Goal: Find specific page/section: Find specific page/section

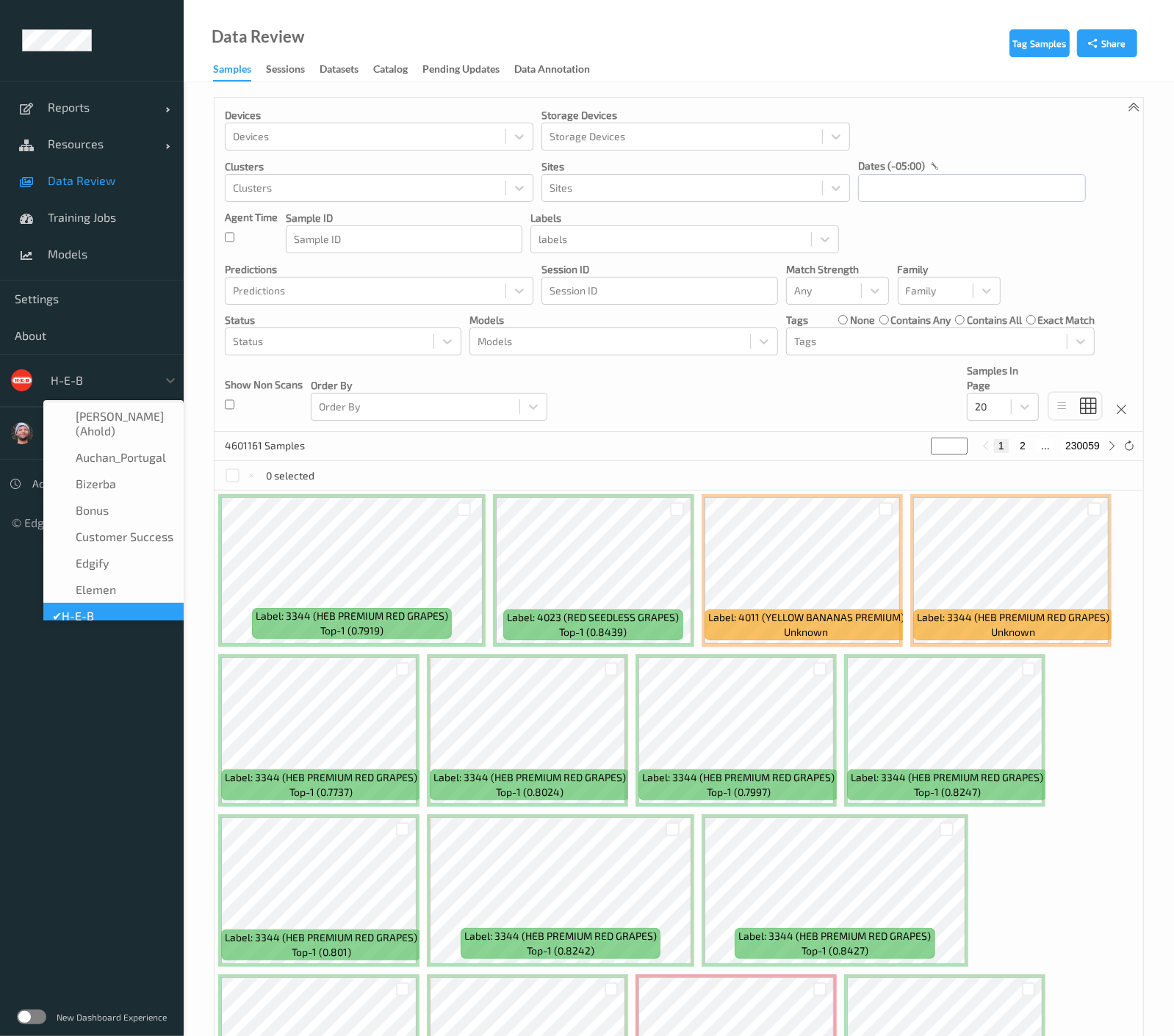
click at [83, 385] on div at bounding box center [100, 380] width 99 height 18
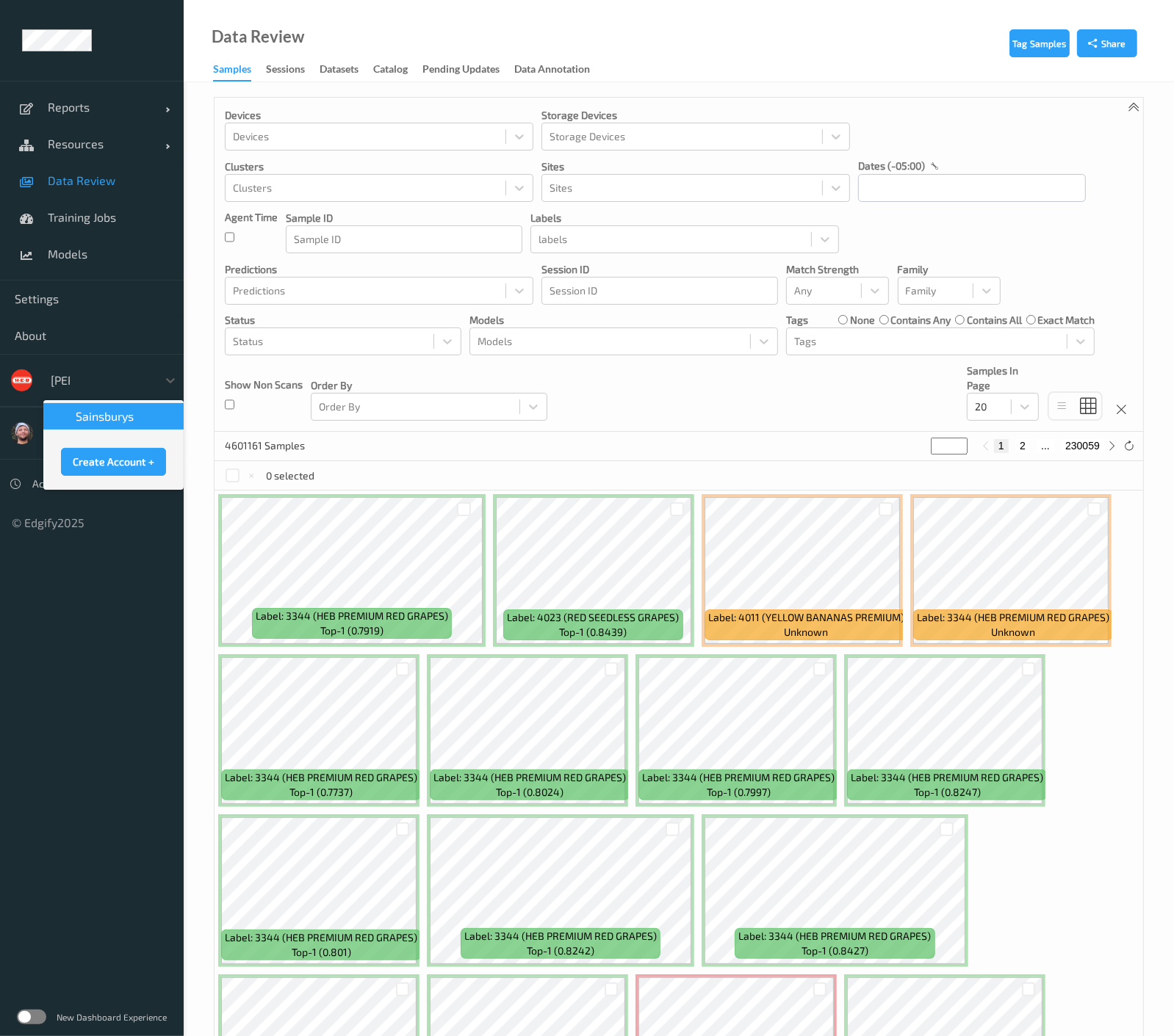
type input "sains"
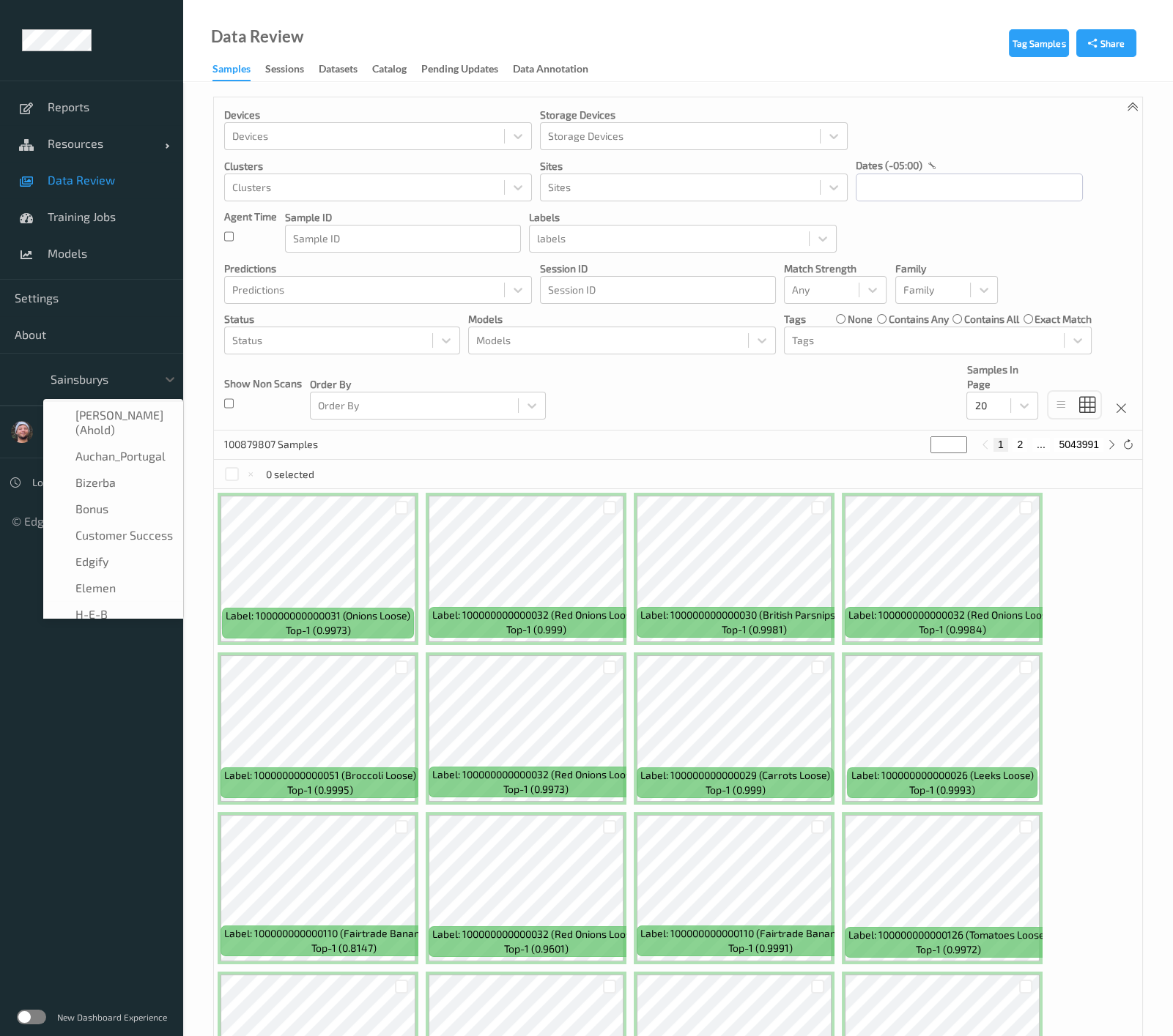
click at [145, 382] on div at bounding box center [99, 379] width 99 height 18
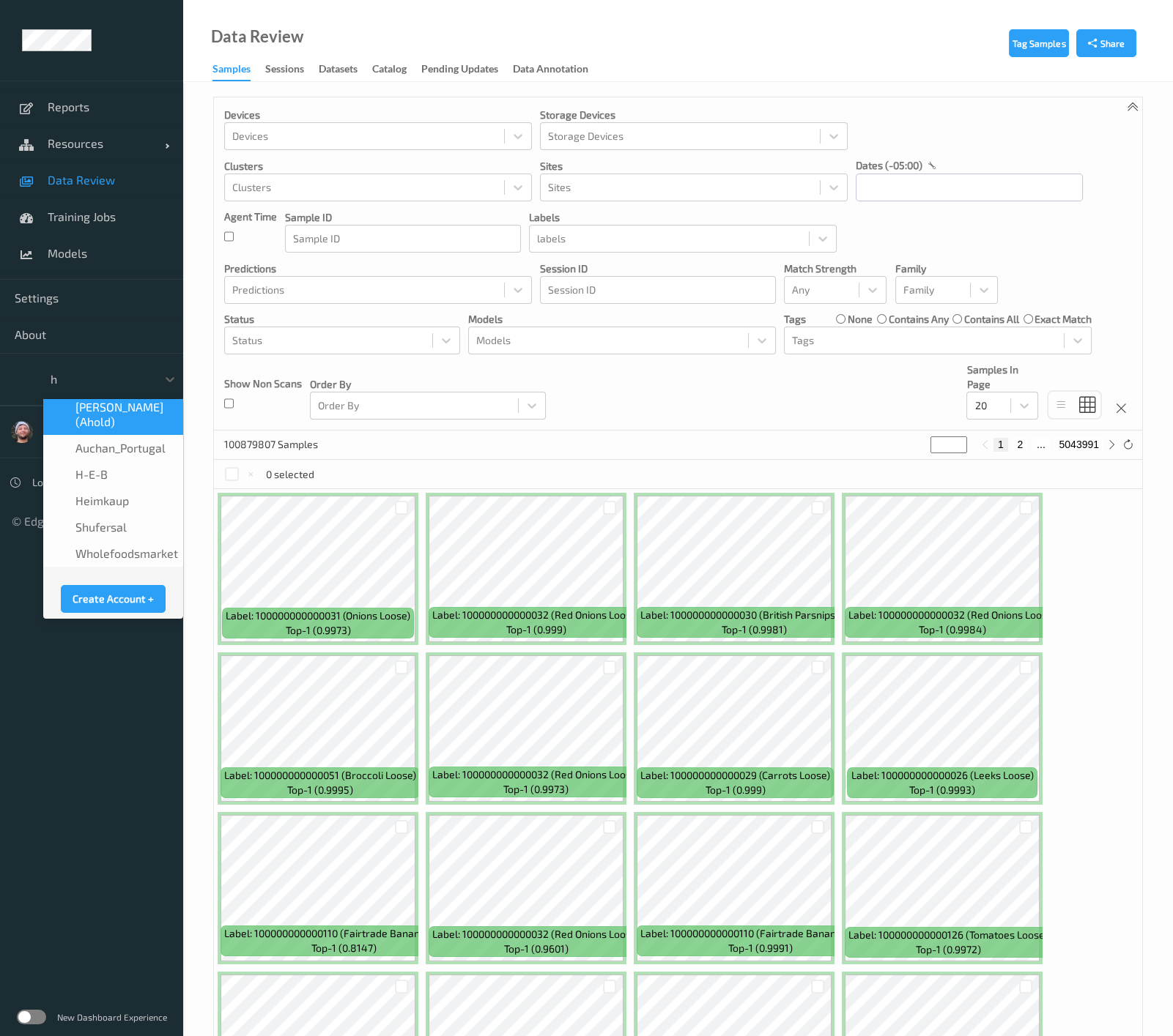
type input "h-"
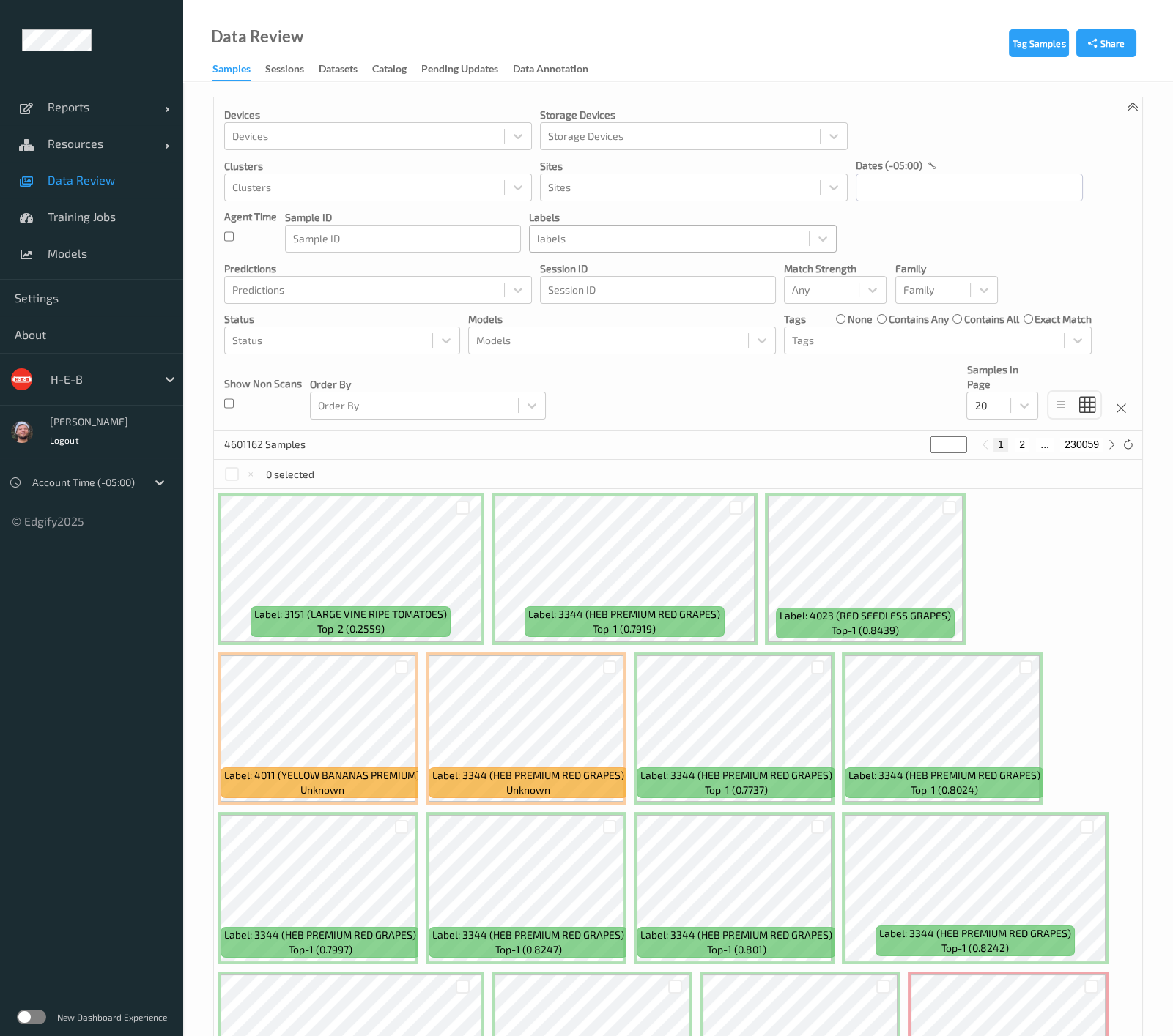
click at [559, 238] on div at bounding box center [669, 238] width 264 height 18
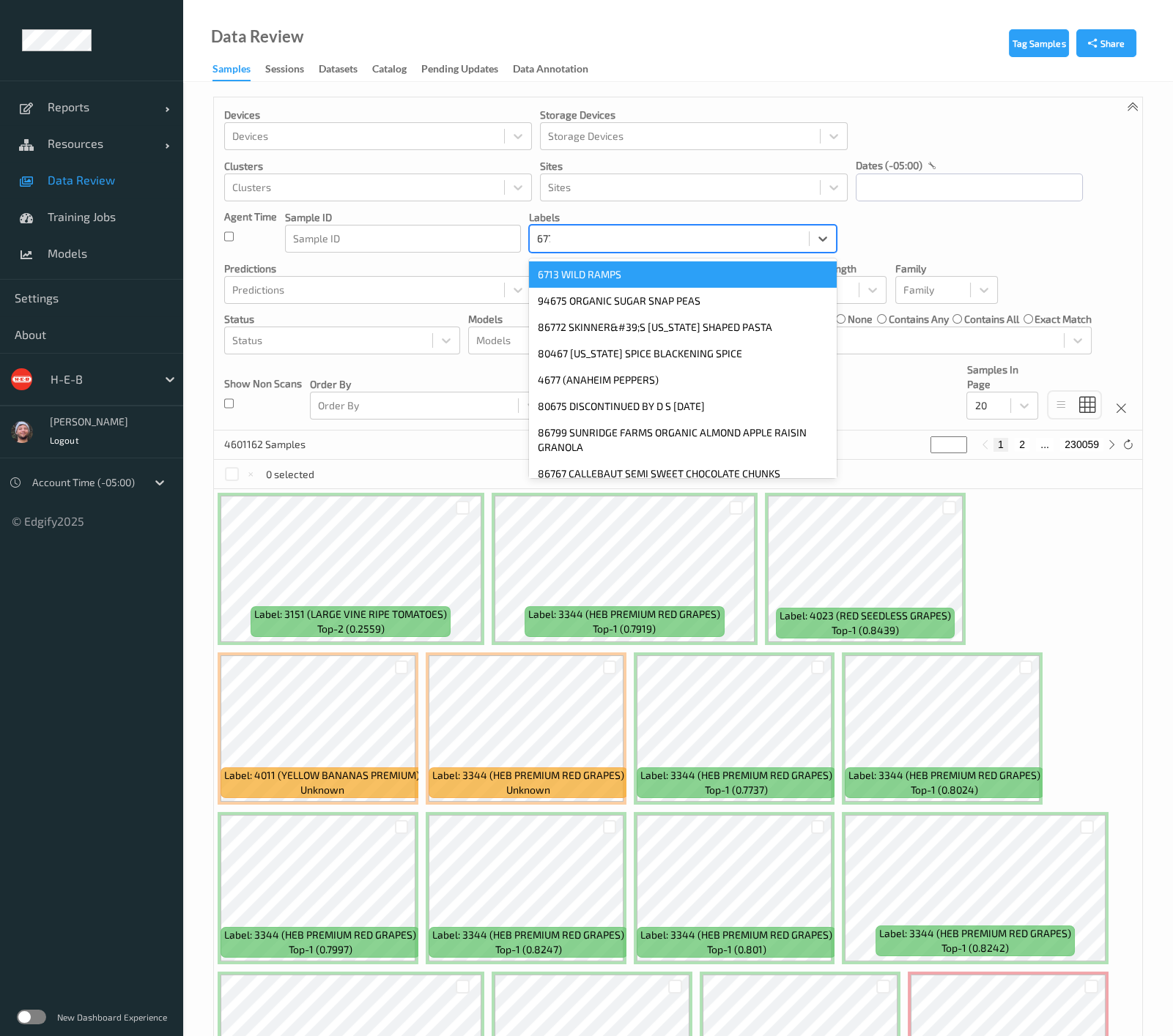
type input "6775"
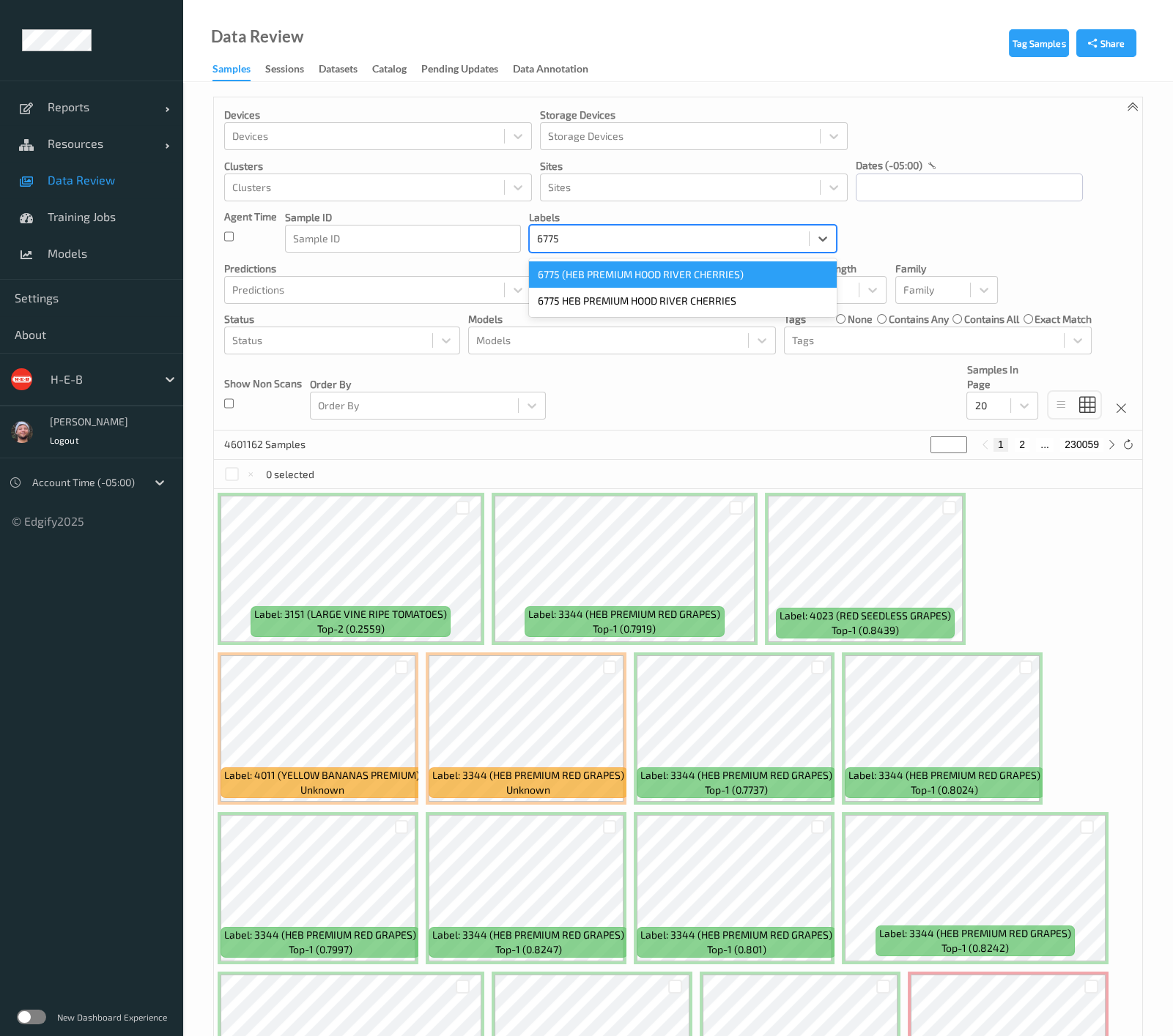
click at [579, 276] on div "6775 (HEB PREMIUM HOOD RIVER CHERRIES)" at bounding box center [683, 275] width 308 height 26
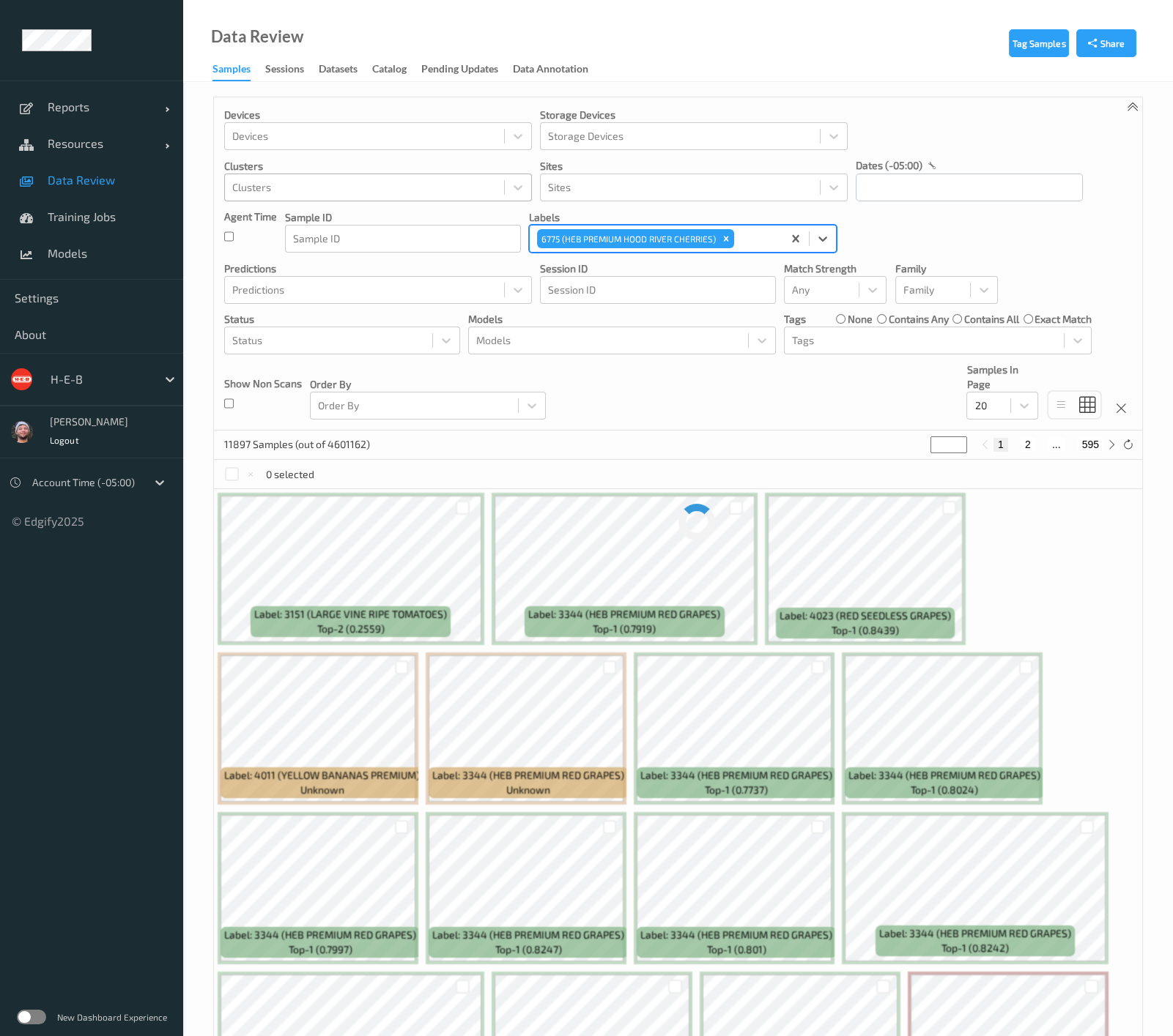
click at [458, 189] on div at bounding box center [364, 187] width 264 height 18
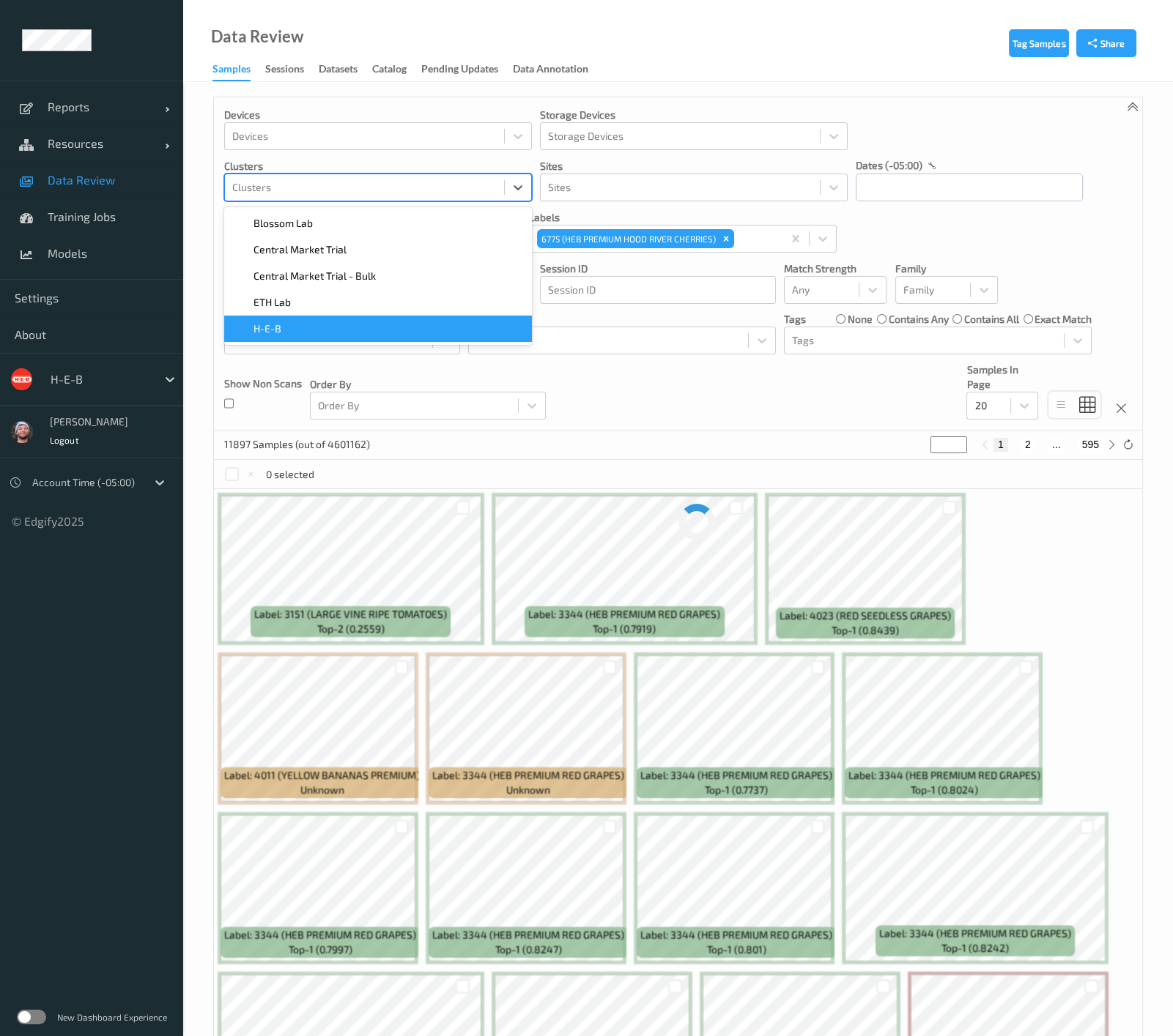
click at [357, 322] on div "H-E-B" at bounding box center [378, 329] width 290 height 15
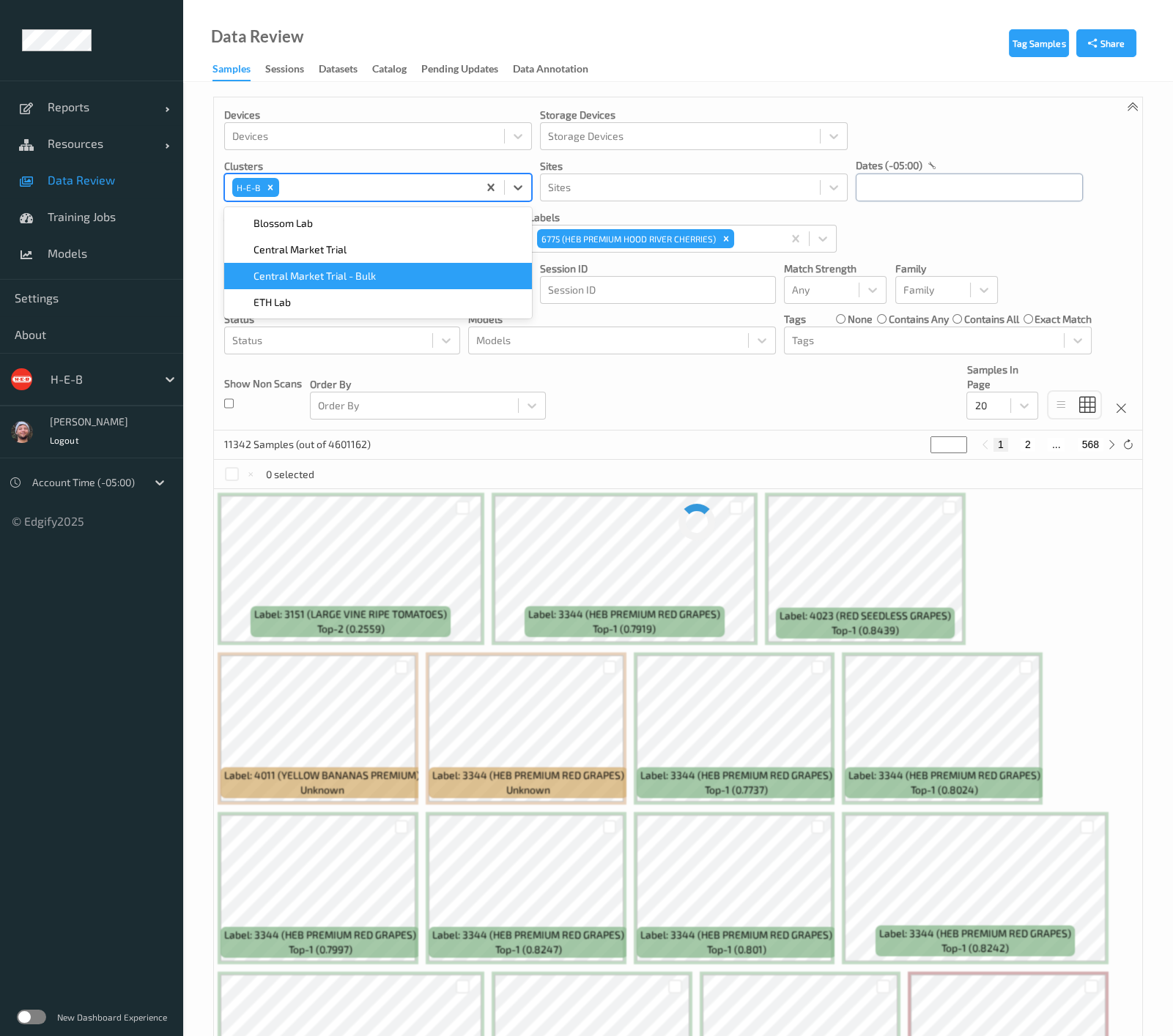
click at [859, 184] on input "text" at bounding box center [969, 187] width 227 height 28
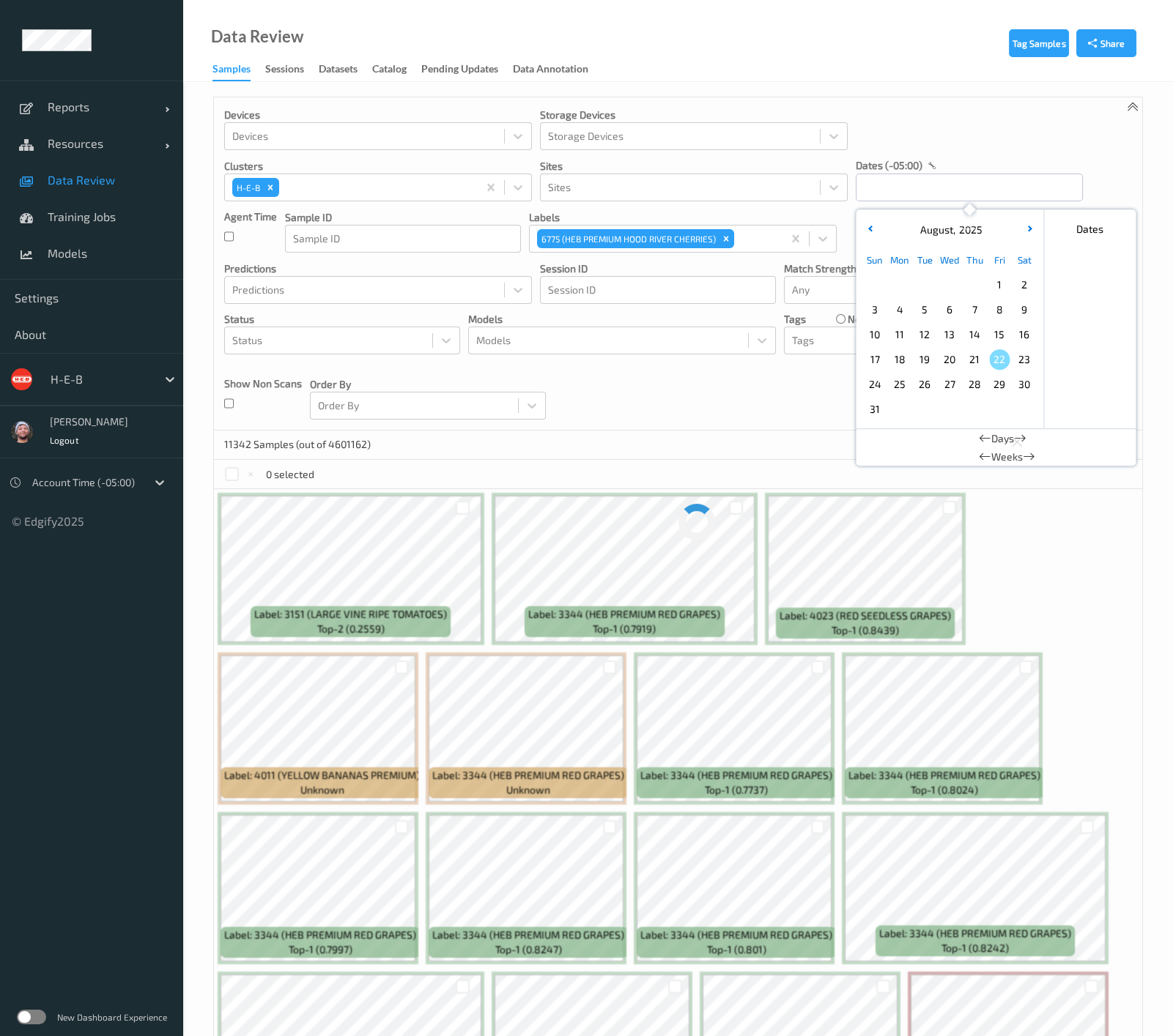
click at [981, 349] on div "21" at bounding box center [974, 360] width 25 height 25
click at [995, 336] on span "15" at bounding box center [999, 335] width 20 height 20
type input "[DATE] 00:00 -> [DATE] 23:59"
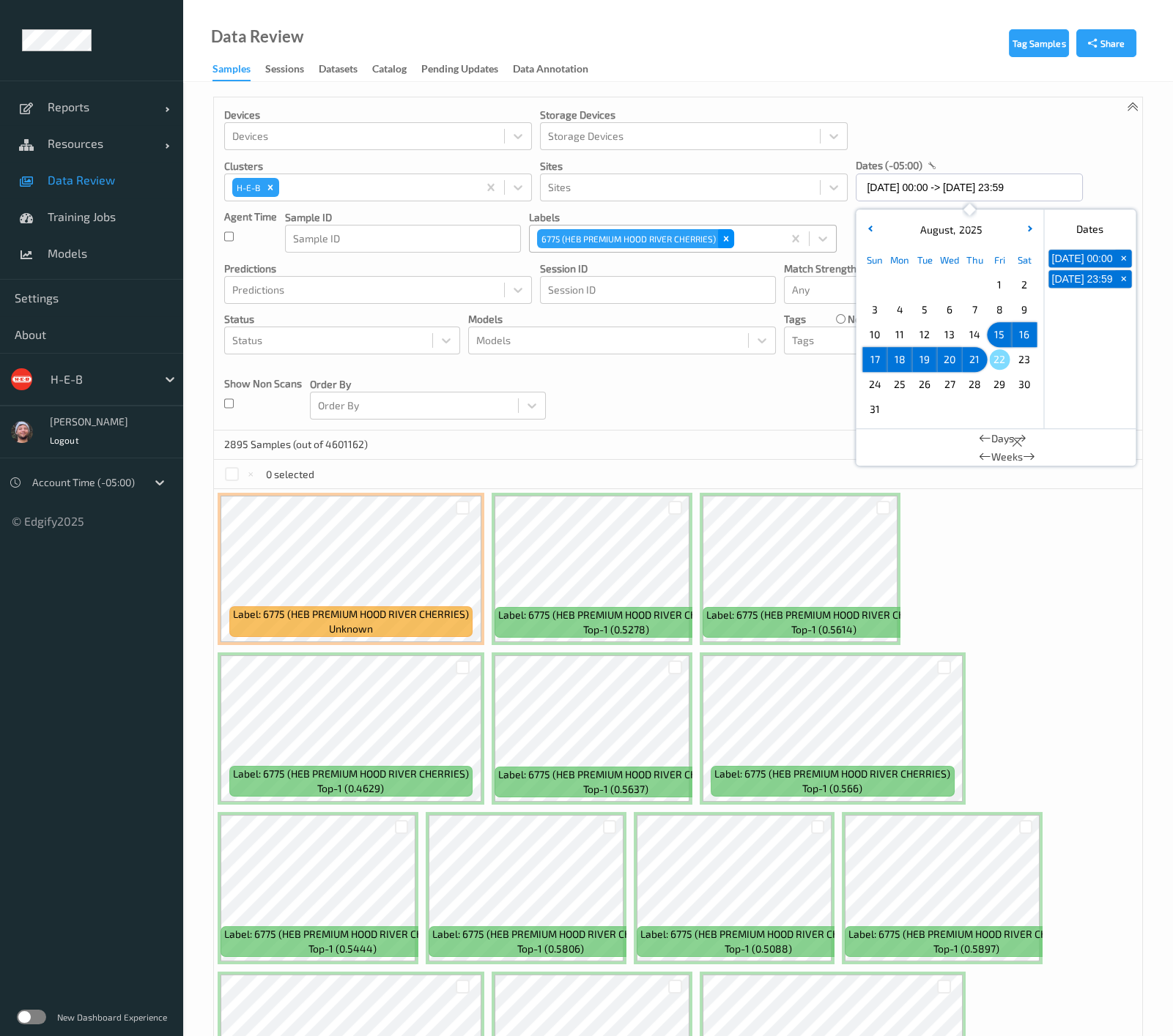
click at [724, 234] on icon "Remove 6775 (HEB PREMIUM HOOD RIVER CHERRIES)" at bounding box center [726, 238] width 10 height 10
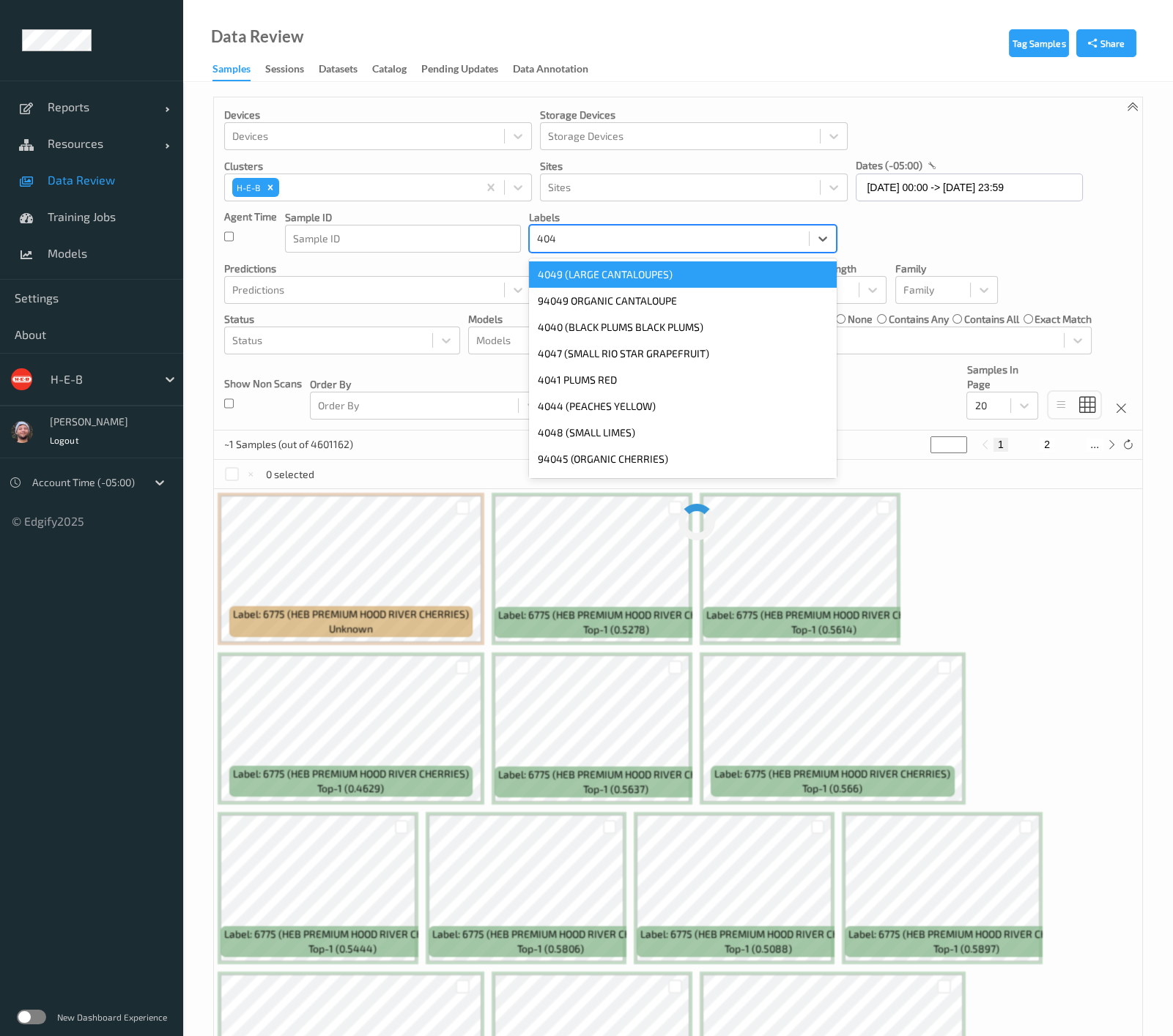
type input "4045"
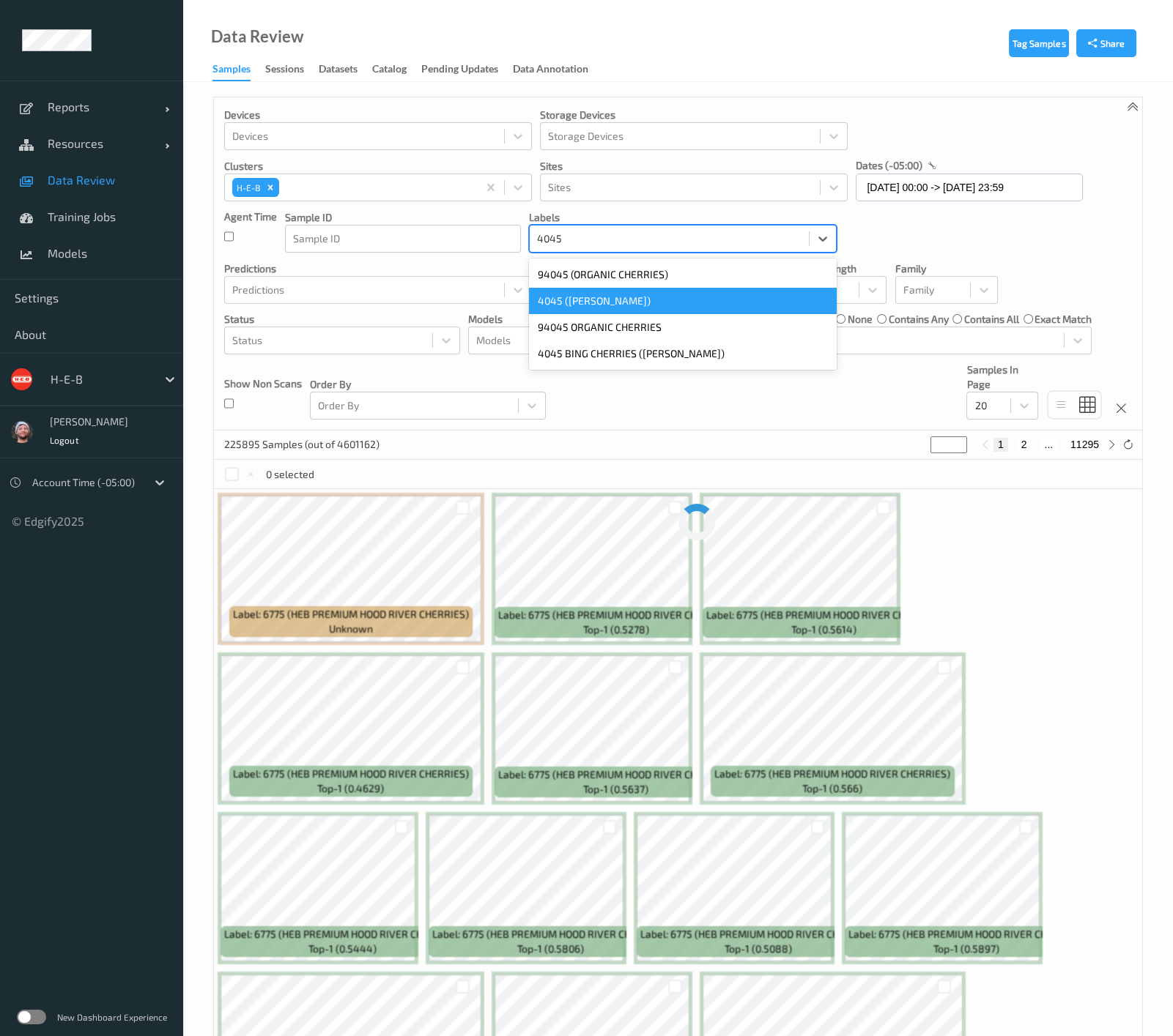
click at [716, 291] on div "4045 ([PERSON_NAME])" at bounding box center [683, 301] width 308 height 26
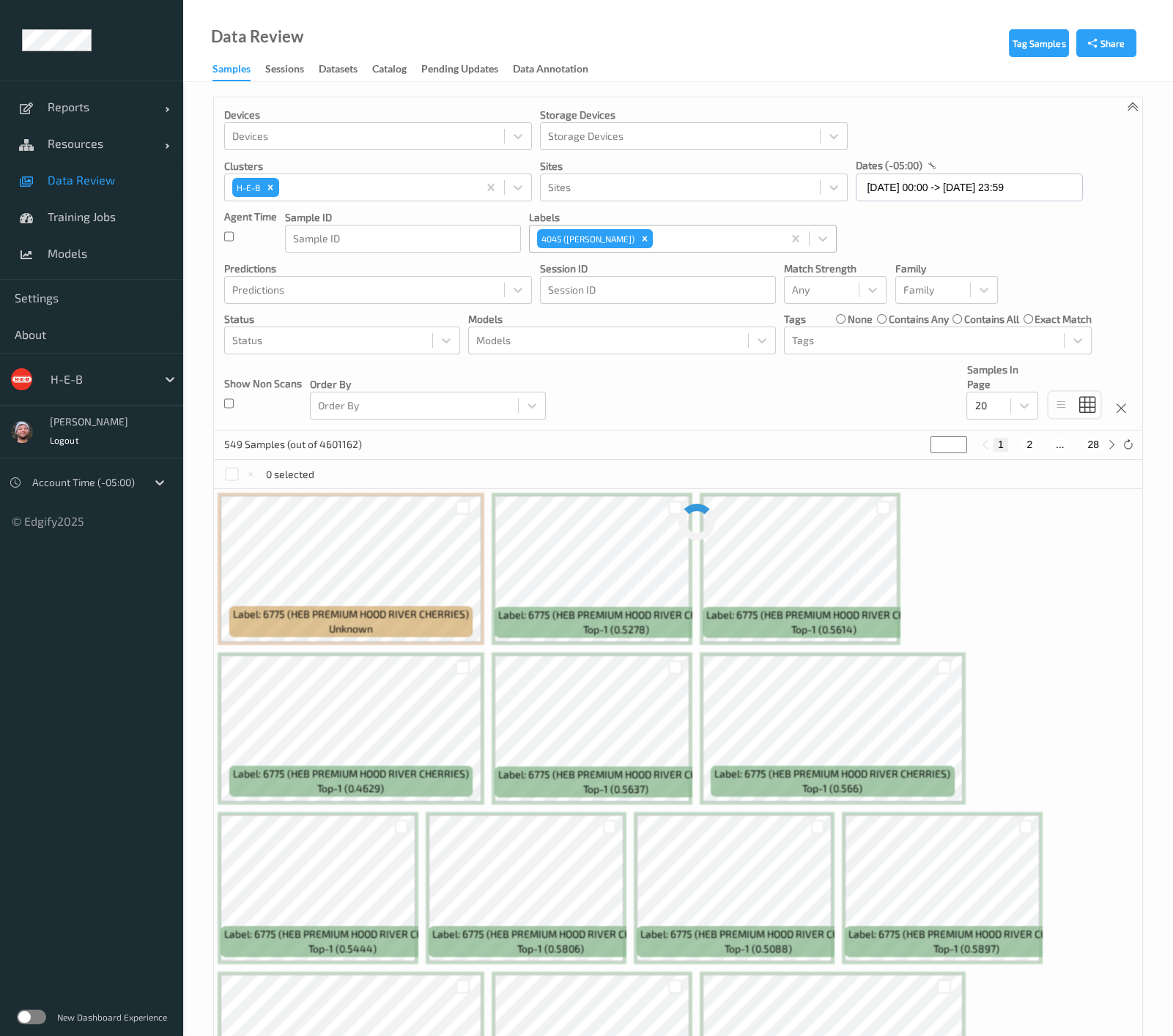
click at [663, 389] on div "Devices Devices Storage Devices Storage Devices Clusters H-E-B Sites Sites date…" at bounding box center [677, 263] width 928 height 333
click at [660, 378] on div "Devices Devices Storage Devices Storage Devices Clusters H-E-B Sites Sites date…" at bounding box center [677, 263] width 928 height 333
click at [662, 390] on div "Devices Devices Storage Devices Storage Devices Clusters H-E-B Sites Sites date…" at bounding box center [677, 263] width 928 height 333
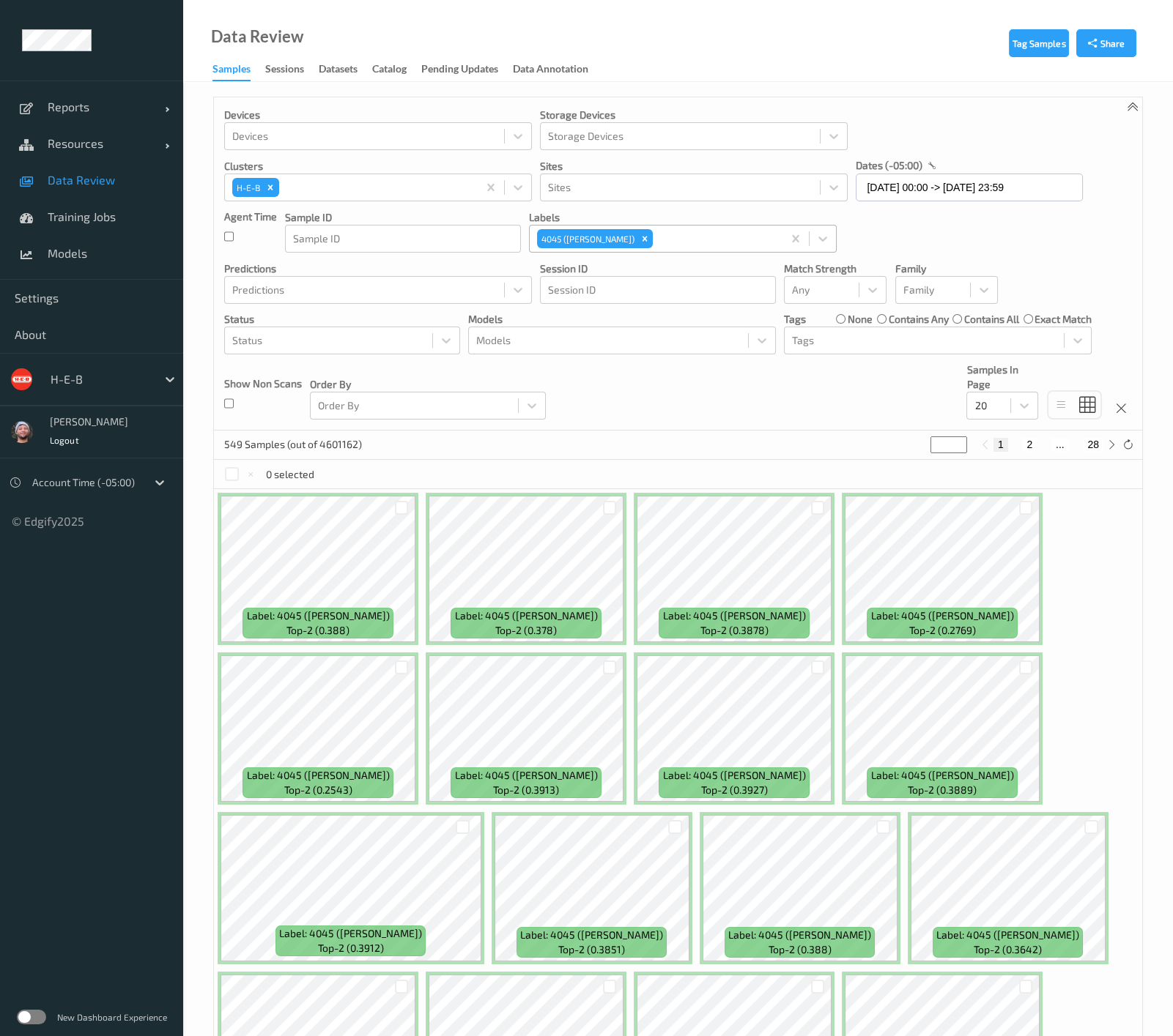
scroll to position [467, 0]
